Goal: Find specific page/section: Find specific page/section

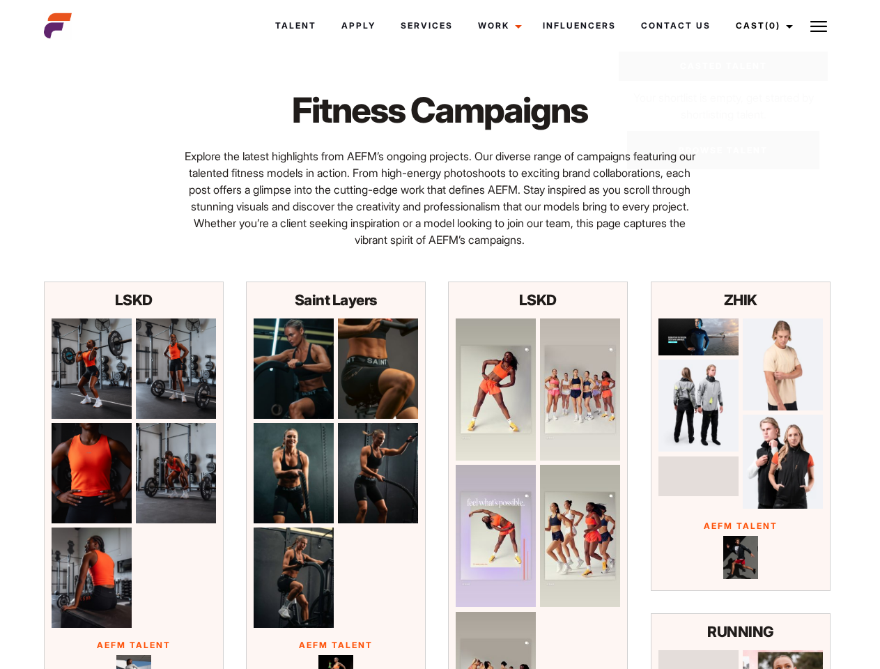
click at [760, 26] on link "Cast (0)" at bounding box center [762, 26] width 78 height 38
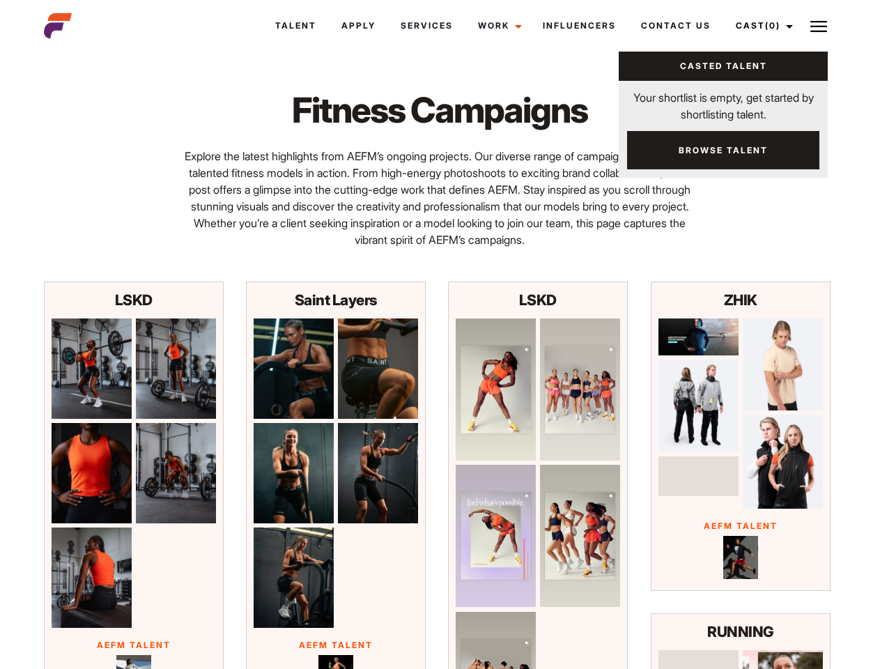
click at [818, 26] on img at bounding box center [818, 26] width 17 height 17
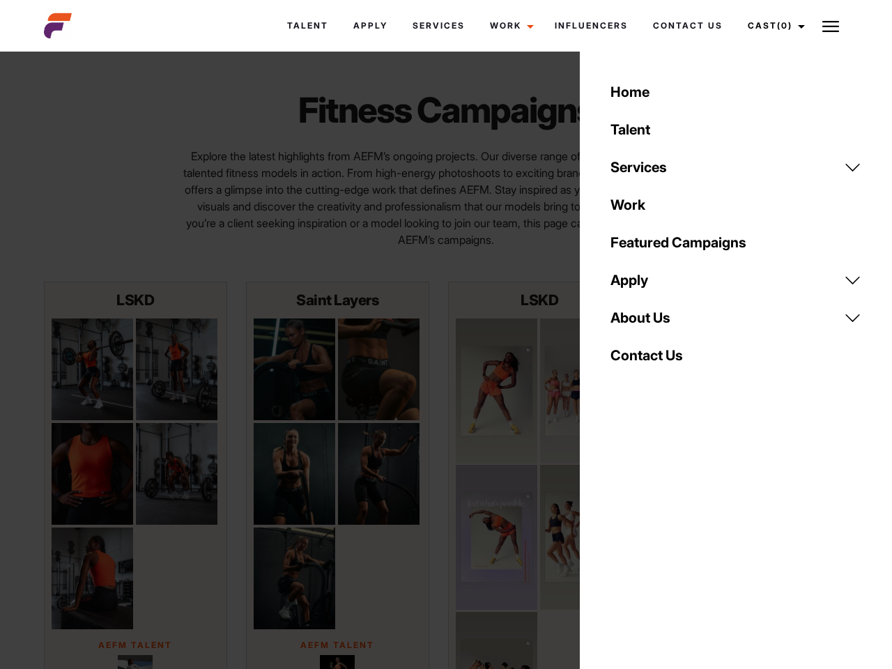
click at [91, 368] on img at bounding box center [92, 369] width 81 height 102
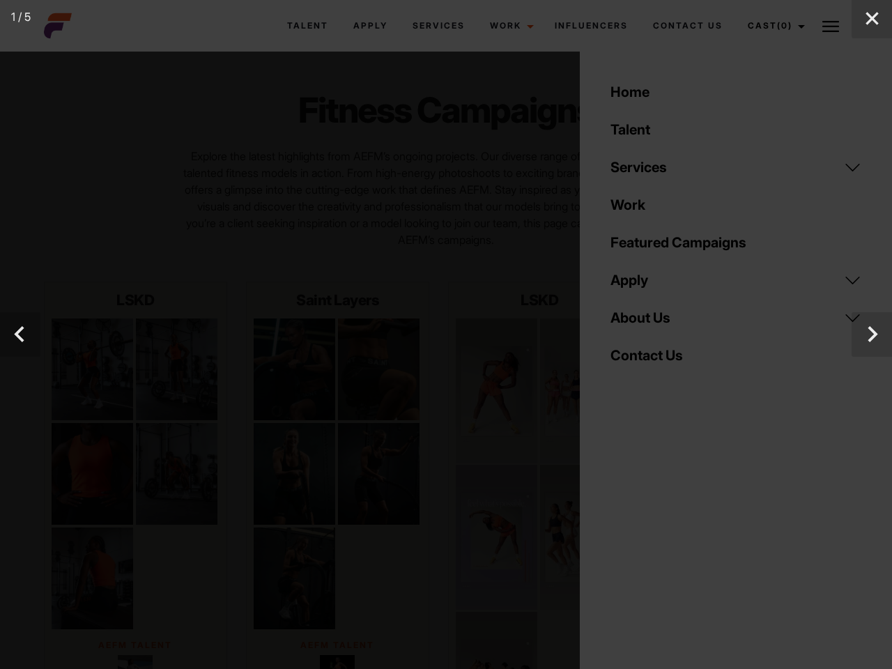
click at [176, 368] on div at bounding box center [446, 334] width 892 height 669
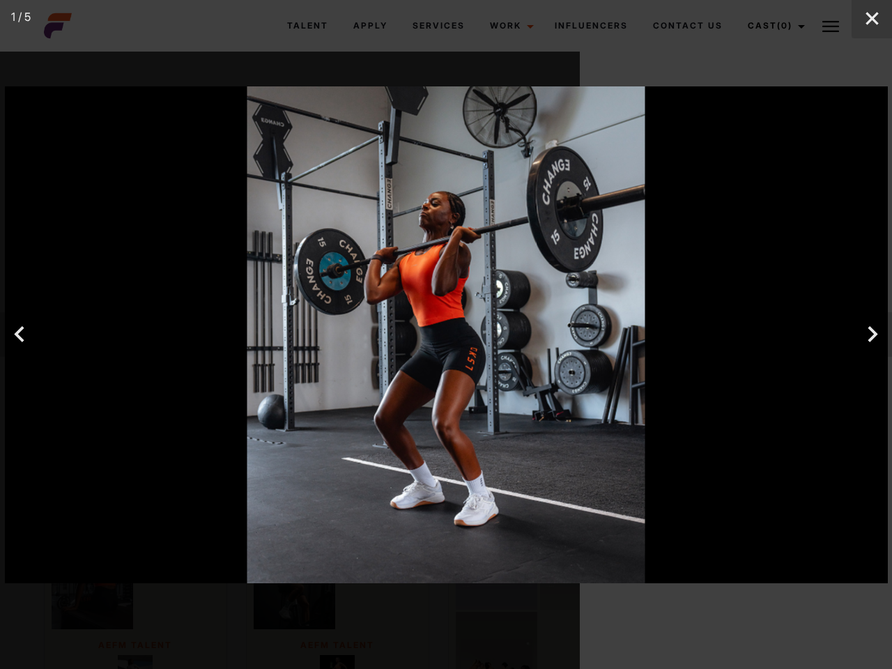
click at [91, 473] on div "1 / 5" at bounding box center [446, 334] width 892 height 669
click at [176, 473] on img at bounding box center [446, 334] width 883 height 497
click at [91, 577] on img at bounding box center [446, 334] width 883 height 497
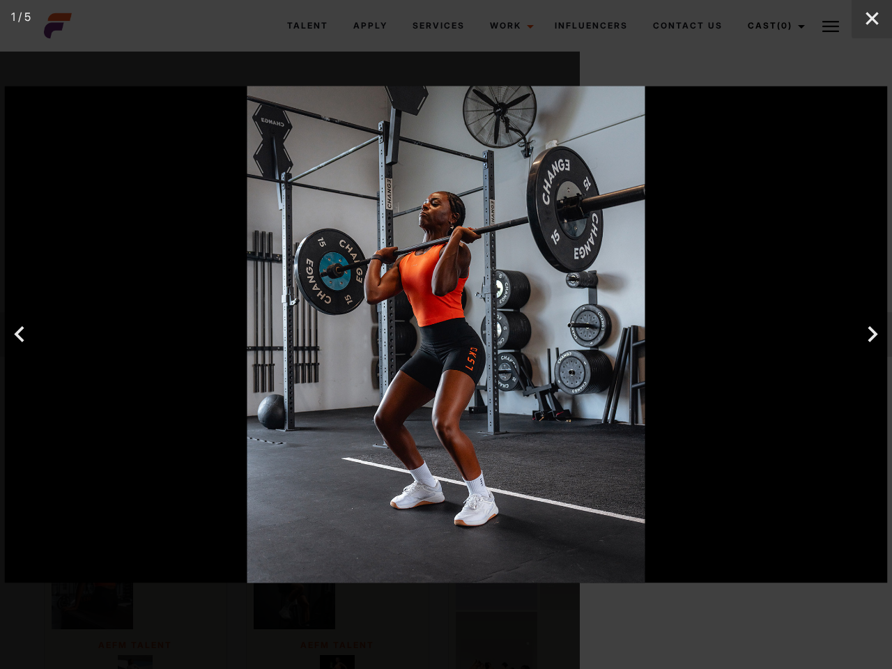
click at [378, 368] on img at bounding box center [446, 334] width 883 height 497
